Goal: Task Accomplishment & Management: Complete application form

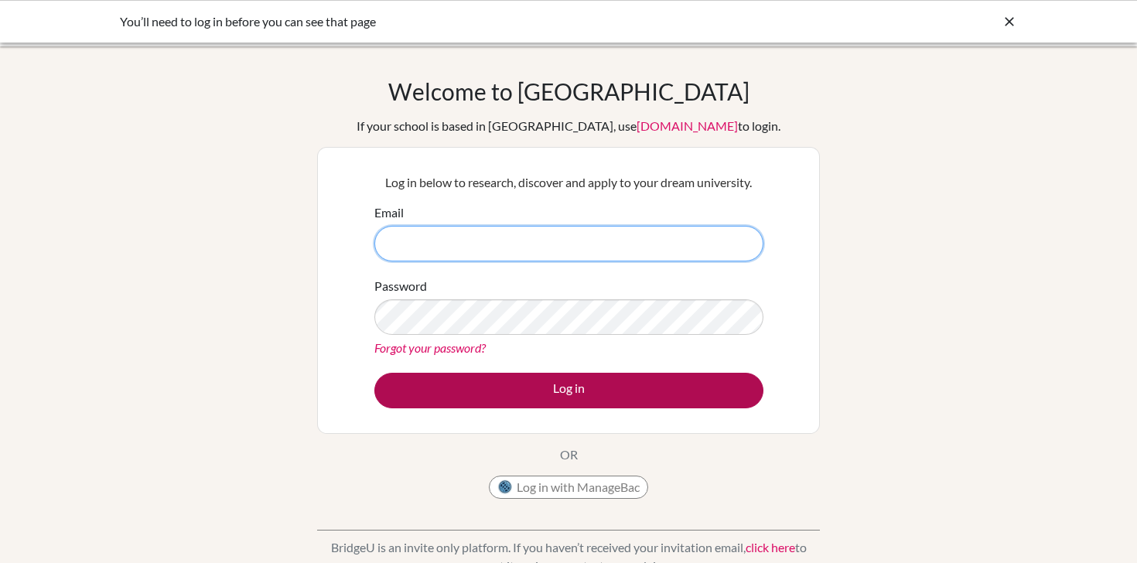
type input "carlos.narvaez@ans.edu.ni"
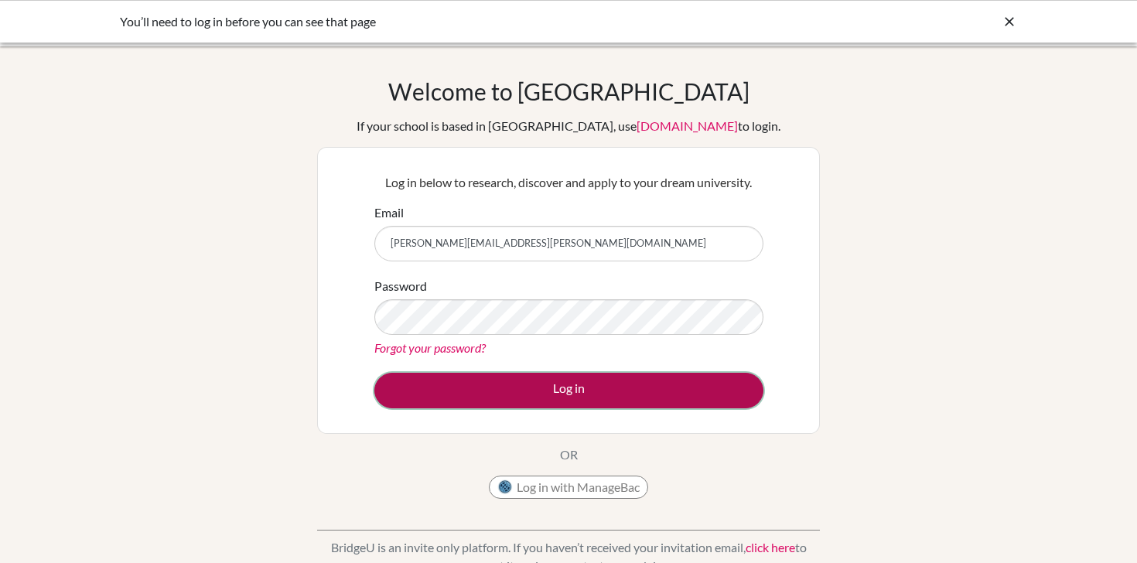
click at [497, 391] on button "Log in" at bounding box center [568, 391] width 389 height 36
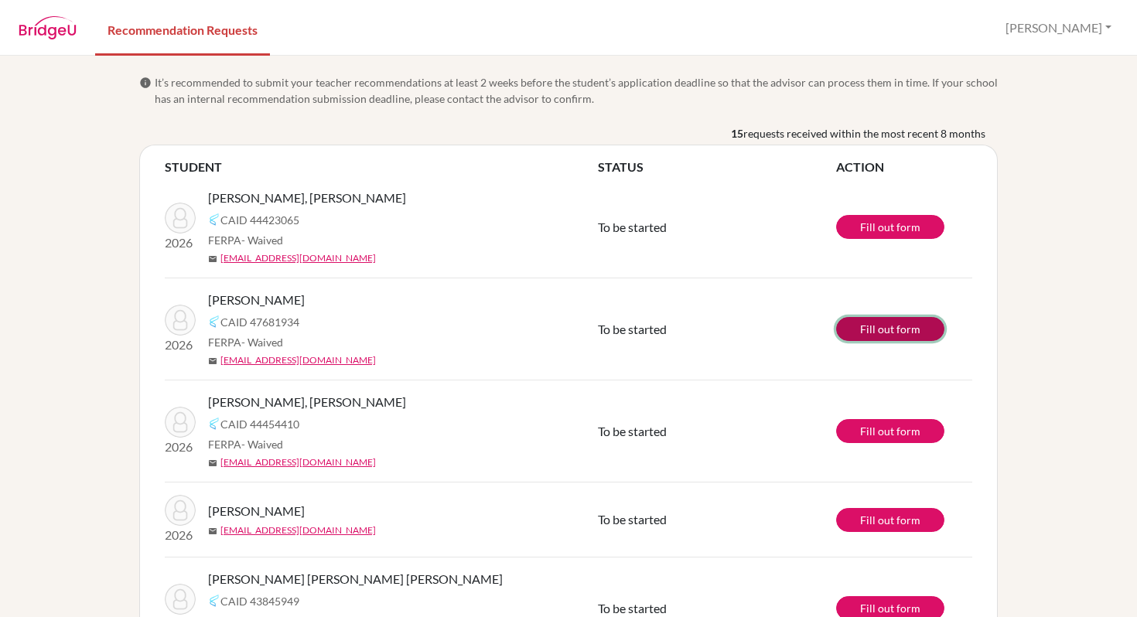
click at [905, 334] on link "Fill out form" at bounding box center [890, 329] width 108 height 24
click at [69, 35] on img at bounding box center [48, 27] width 58 height 23
click at [52, 23] on img at bounding box center [48, 27] width 58 height 23
click at [70, 27] on img at bounding box center [48, 27] width 58 height 23
click at [1092, 26] on button "[PERSON_NAME]" at bounding box center [1058, 27] width 120 height 29
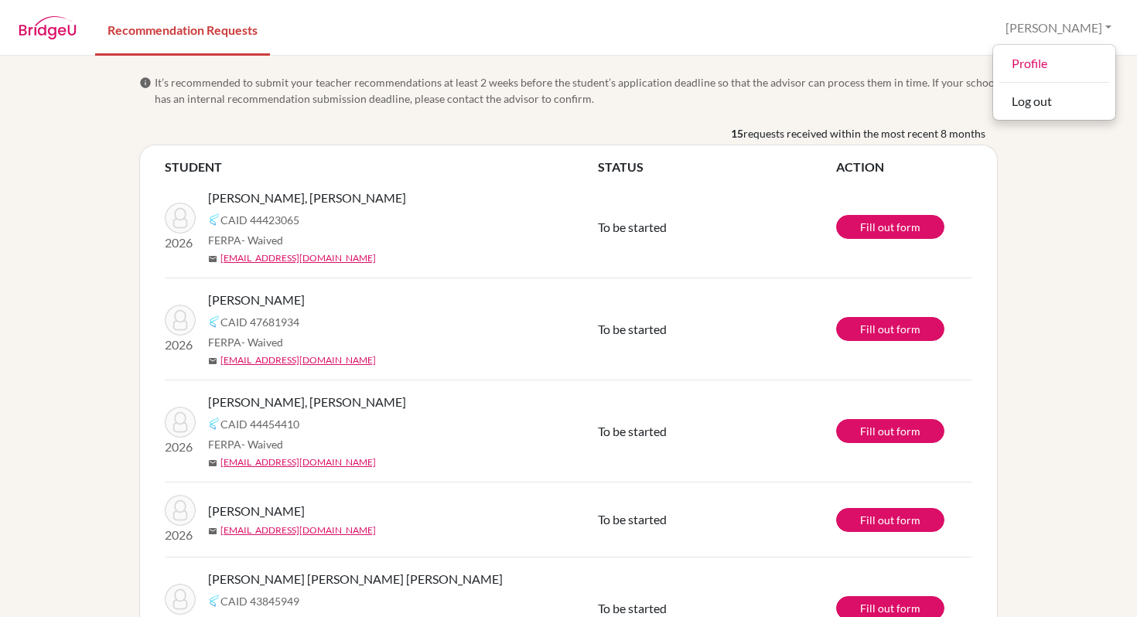
click at [631, 81] on span "It’s recommended to submit your teacher recommendations at least 2 weeks before…" at bounding box center [576, 90] width 843 height 32
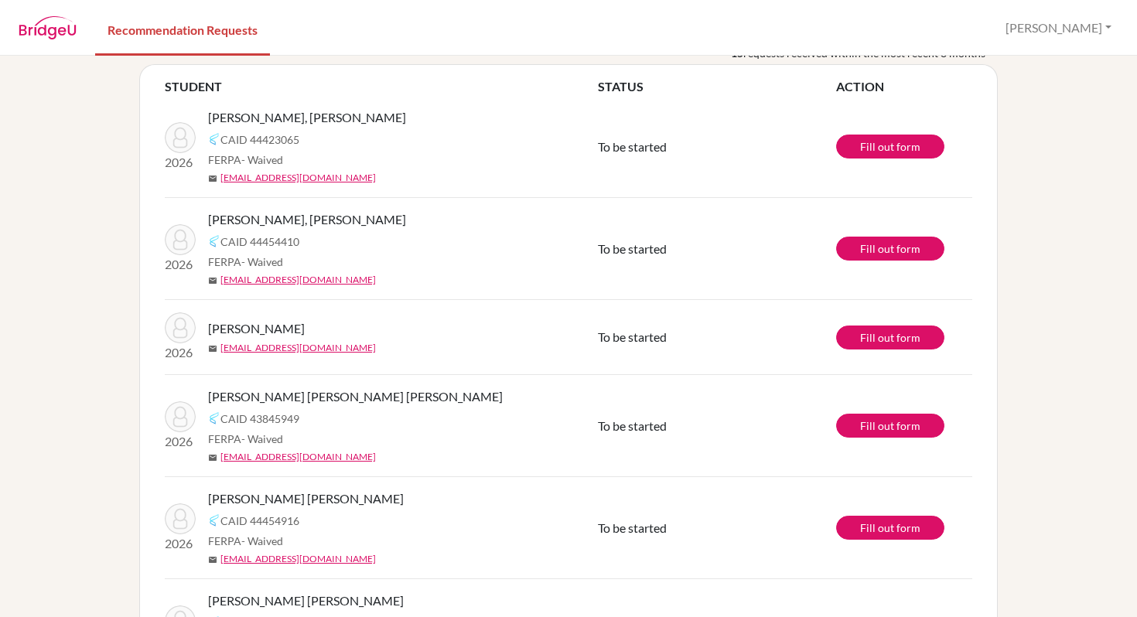
scroll to position [70, 0]
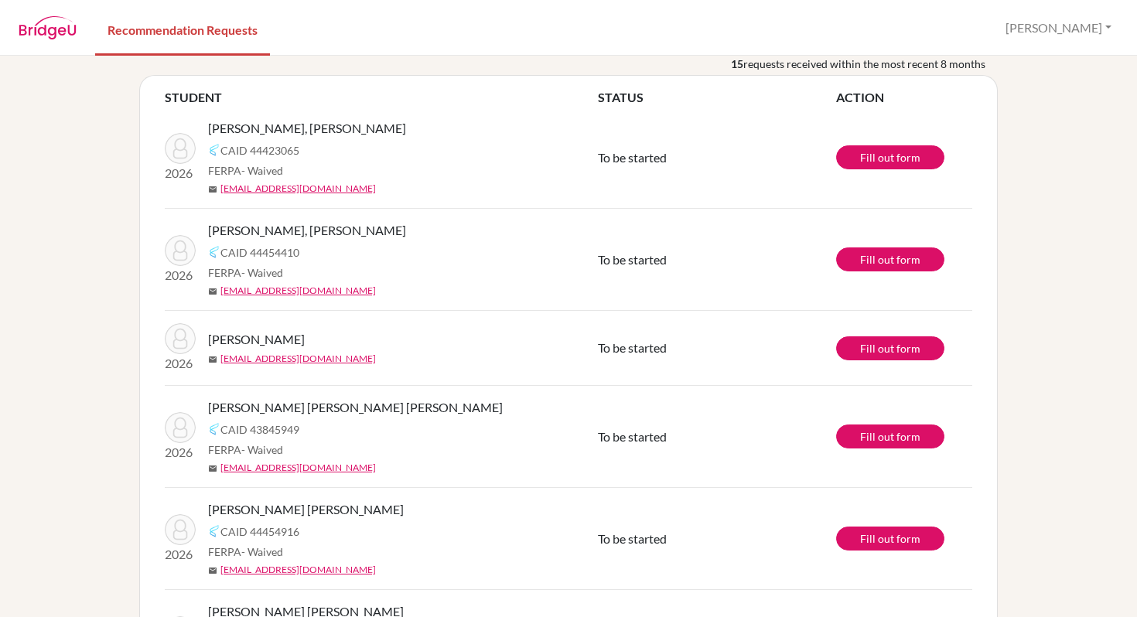
drag, startPoint x: 366, startPoint y: 224, endPoint x: 213, endPoint y: 223, distance: 153.1
click at [213, 223] on span "[PERSON_NAME], [PERSON_NAME]" at bounding box center [307, 230] width 198 height 19
copy span "[PERSON_NAME], [PERSON_NAME]"
click at [870, 253] on link "Fill out form" at bounding box center [890, 259] width 108 height 24
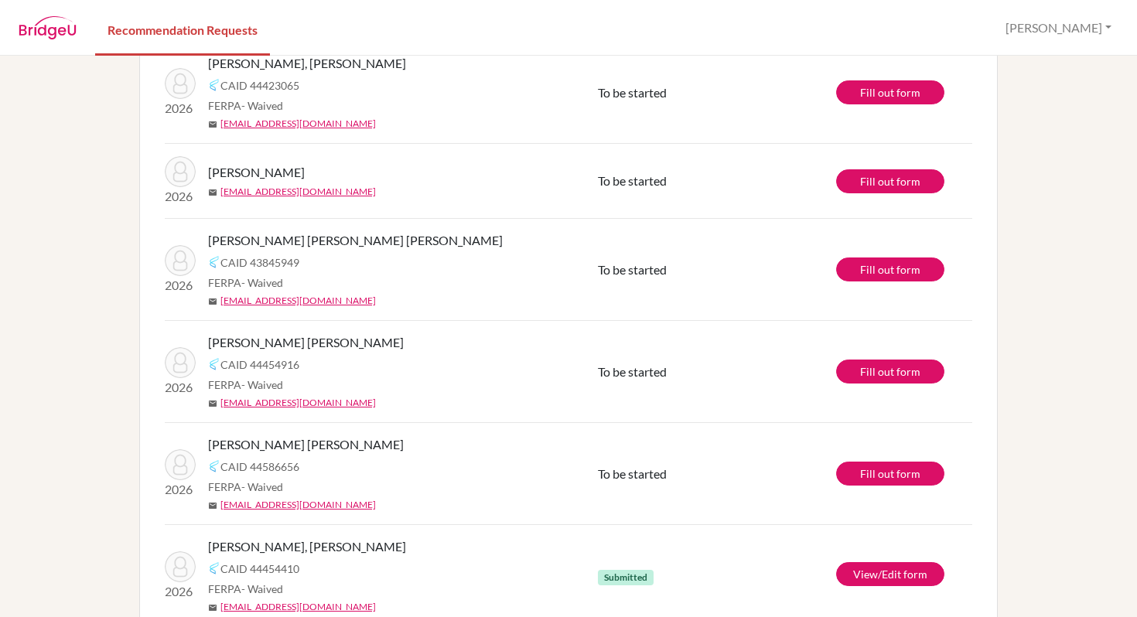
scroll to position [66, 0]
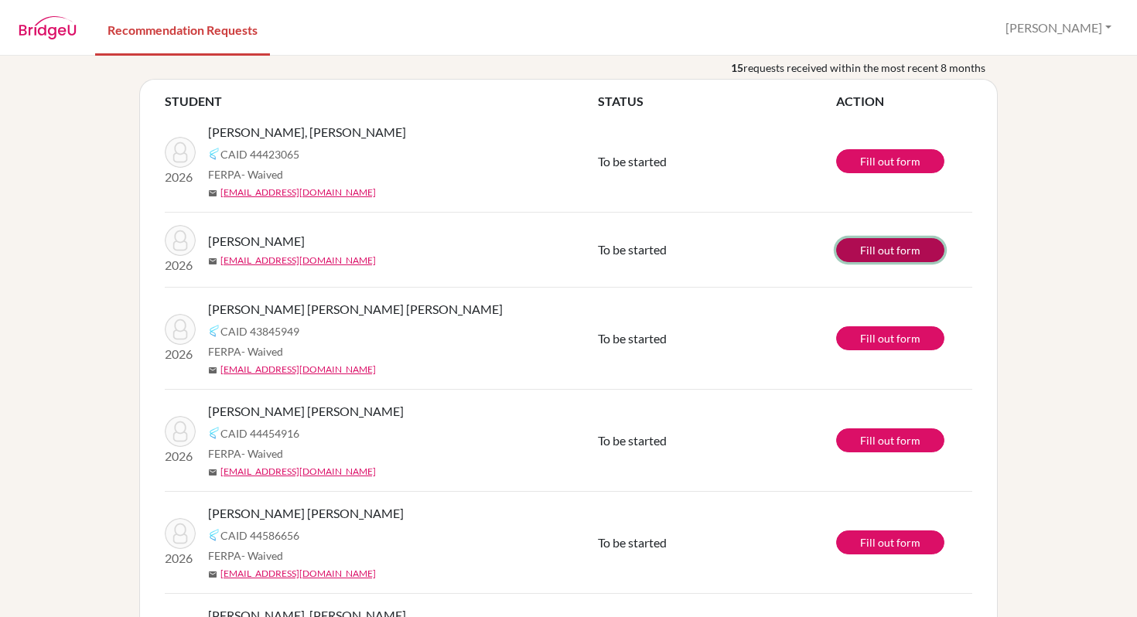
click at [851, 251] on link "Fill out form" at bounding box center [890, 250] width 108 height 24
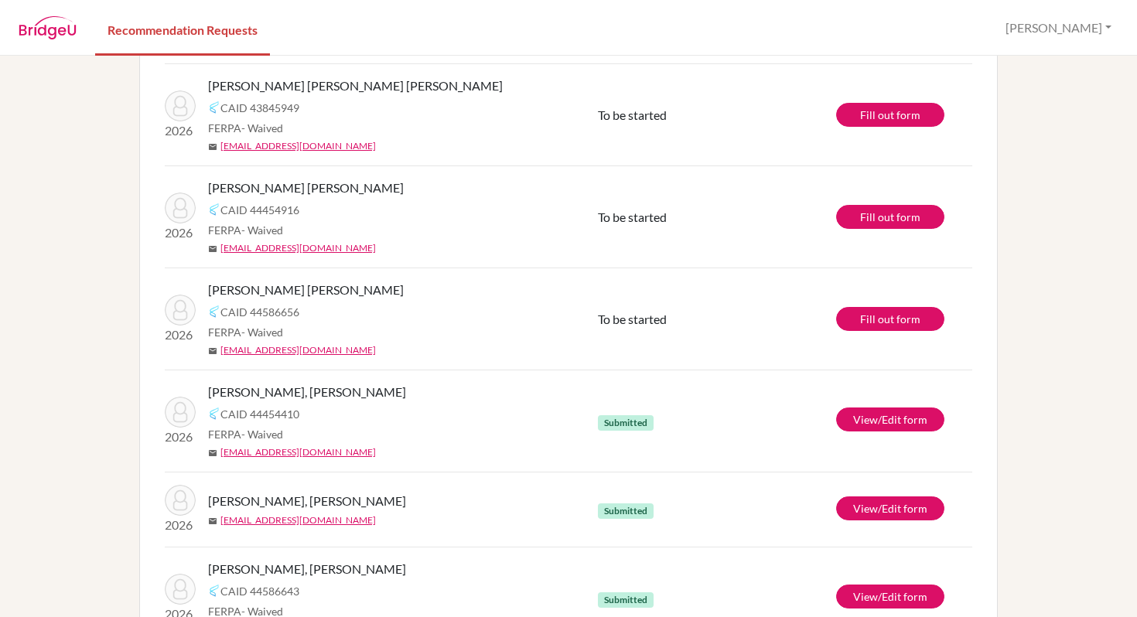
scroll to position [210, 0]
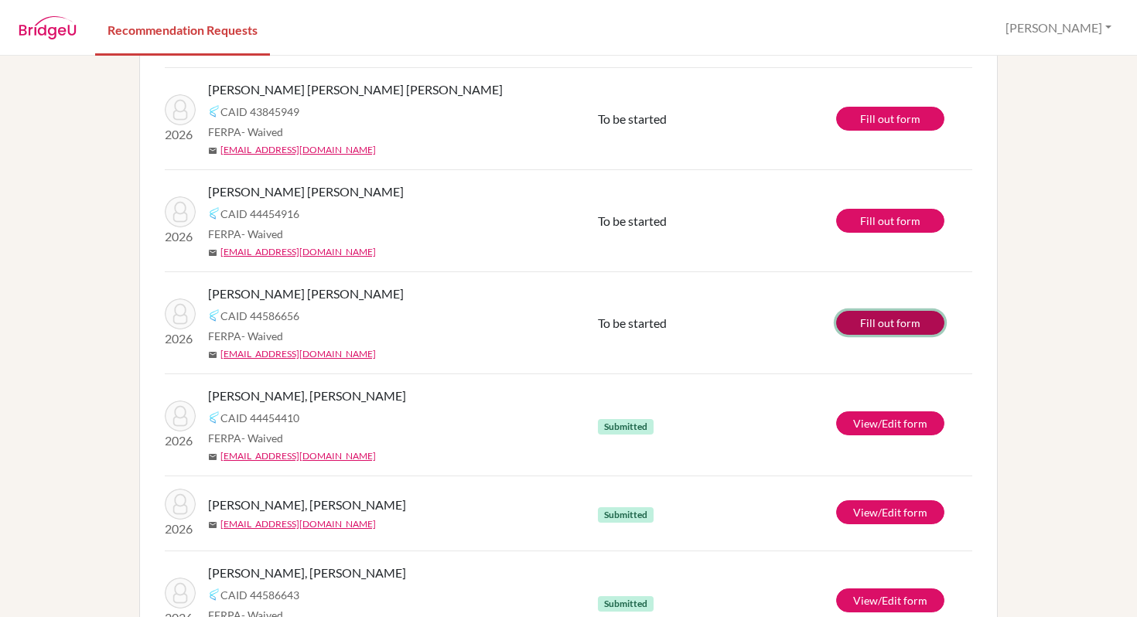
click at [863, 329] on link "Fill out form" at bounding box center [890, 323] width 108 height 24
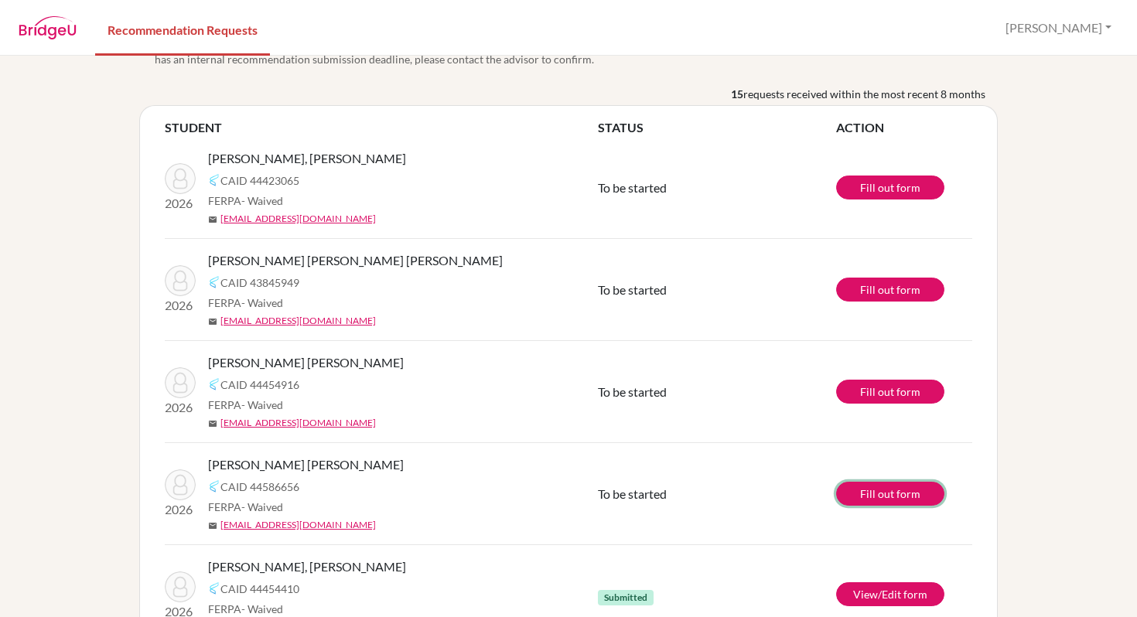
scroll to position [98, 0]
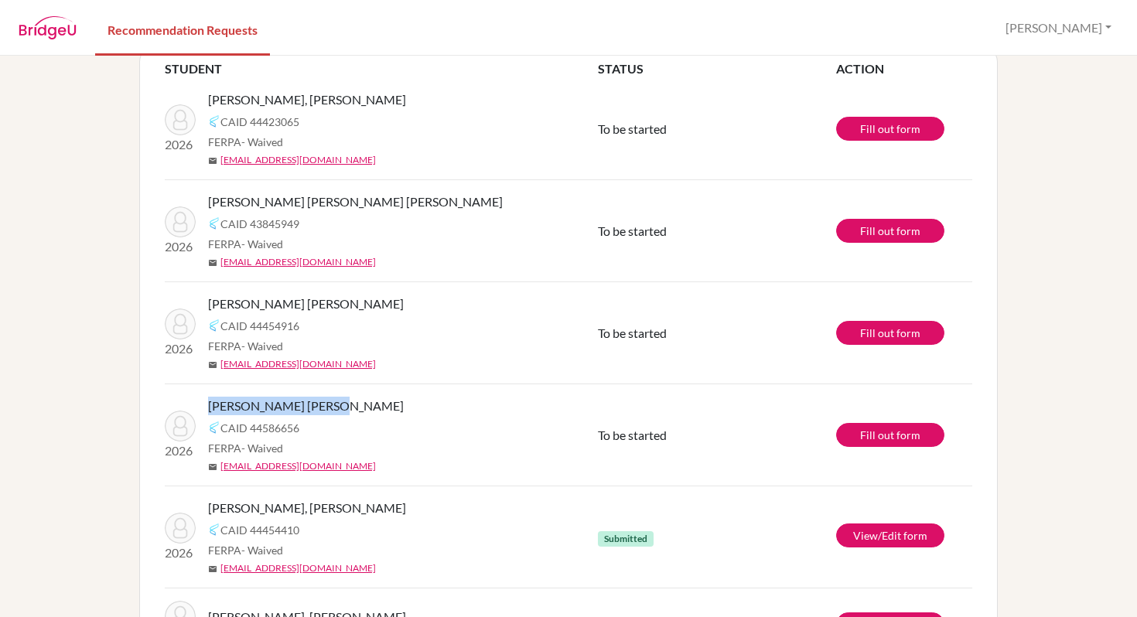
drag, startPoint x: 208, startPoint y: 408, endPoint x: 342, endPoint y: 408, distance: 133.8
click at [342, 408] on div "[PERSON_NAME] [PERSON_NAME]" at bounding box center [408, 406] width 401 height 19
copy span "[PERSON_NAME] [PERSON_NAME]"
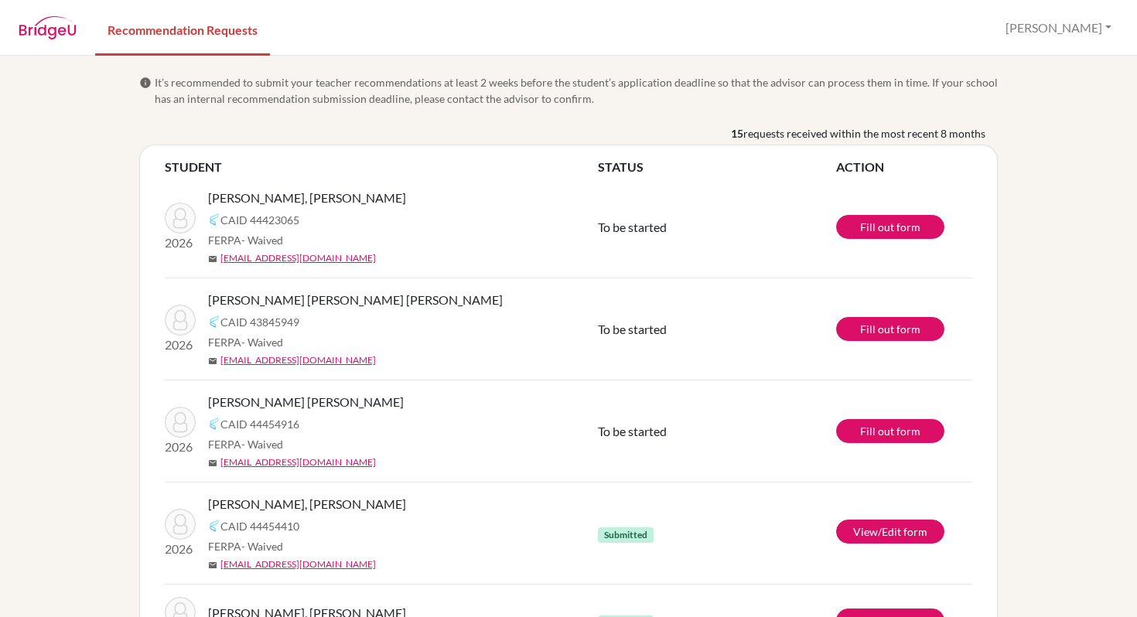
scroll to position [26, 0]
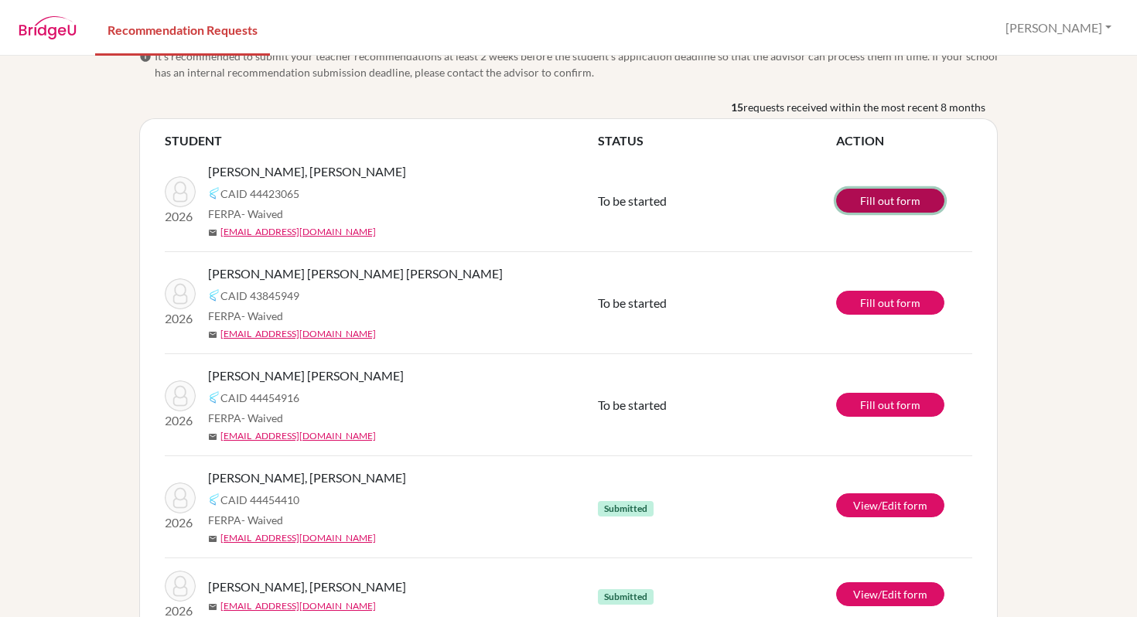
click at [879, 205] on link "Fill out form" at bounding box center [890, 201] width 108 height 24
drag, startPoint x: 207, startPoint y: 171, endPoint x: 432, endPoint y: 171, distance: 225.1
click at [433, 171] on div "2026 [PERSON_NAME] [PERSON_NAME] [PERSON_NAME] 44423065 FERPA - Waived mail [EM…" at bounding box center [381, 200] width 456 height 77
copy span "[PERSON_NAME], [PERSON_NAME]"
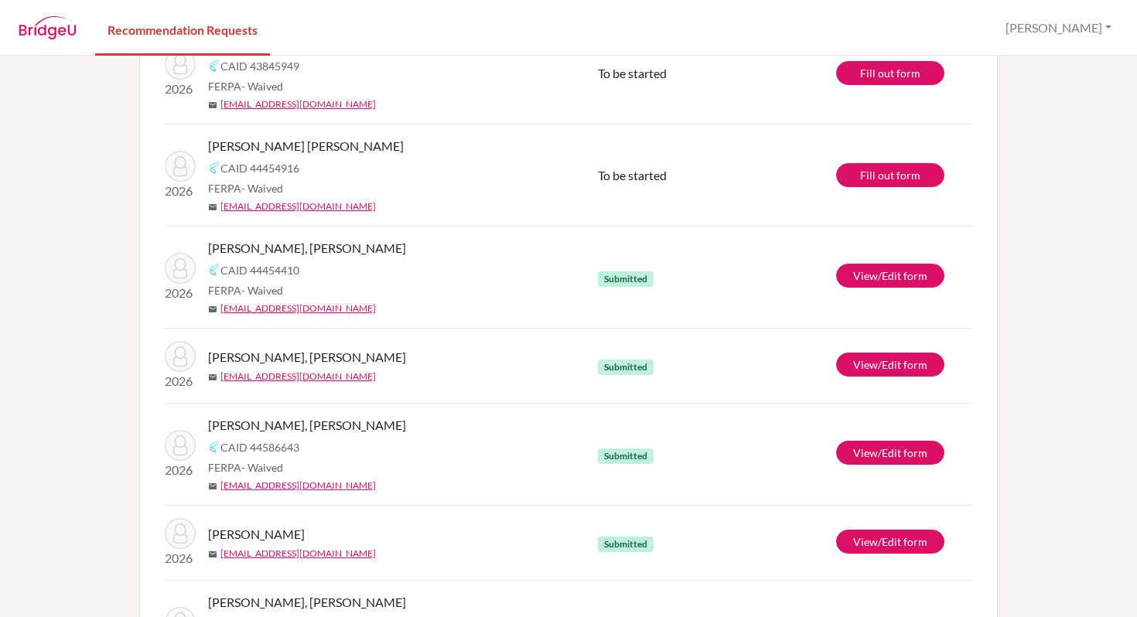
scroll to position [0, 0]
